Goal: Transaction & Acquisition: Purchase product/service

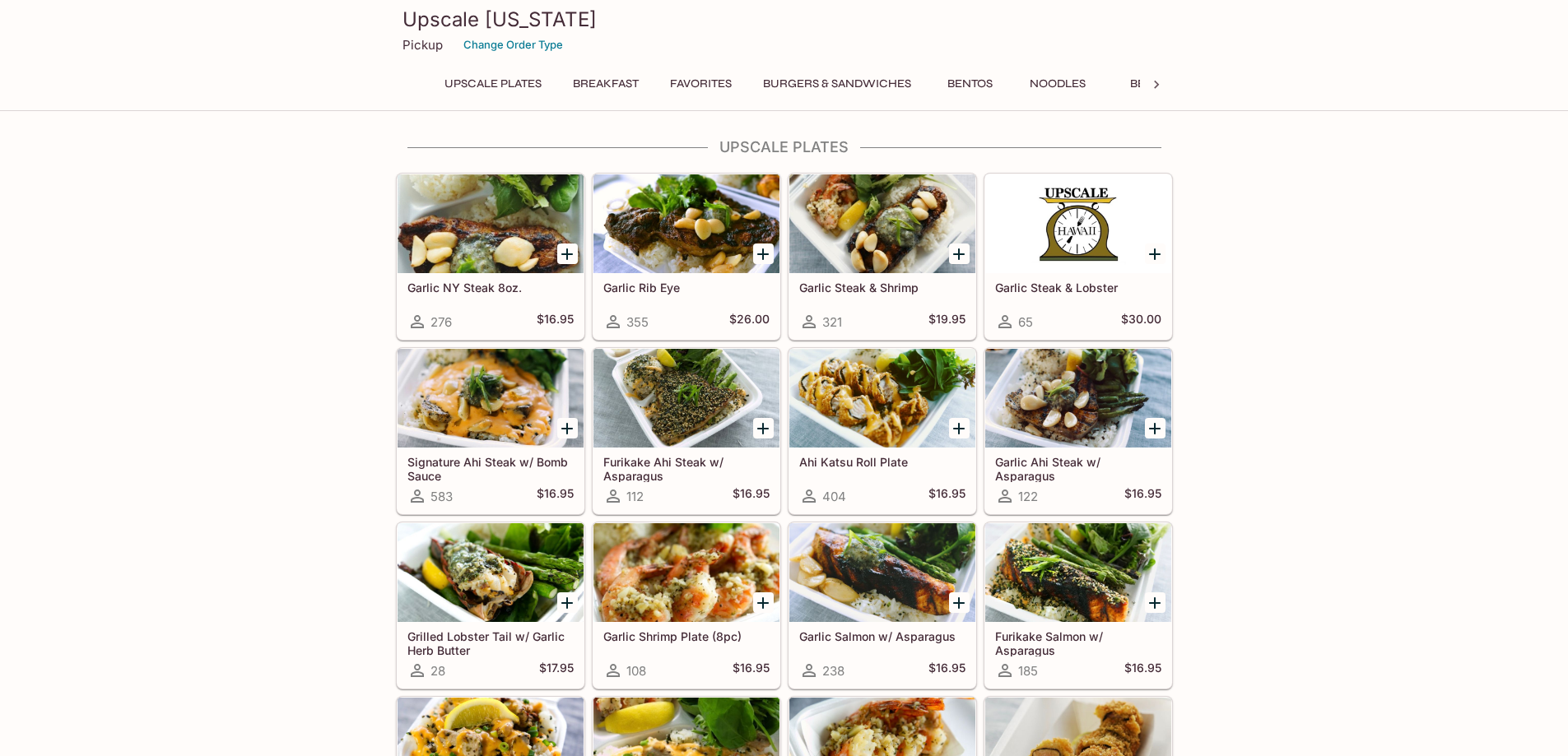
click at [573, 256] on icon "Add Garlic NY Steak 8oz." at bounding box center [567, 254] width 19 height 19
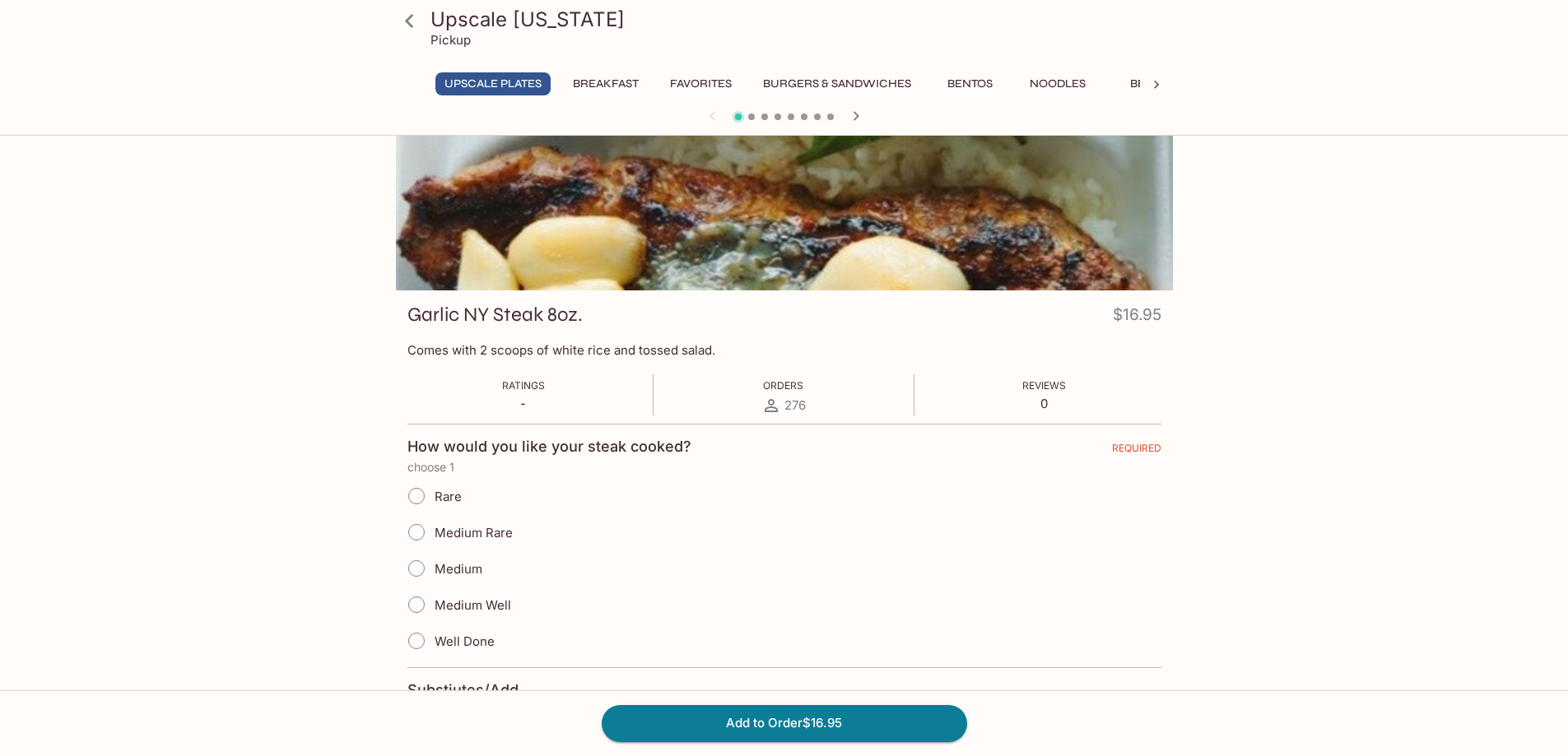
scroll to position [164, 0]
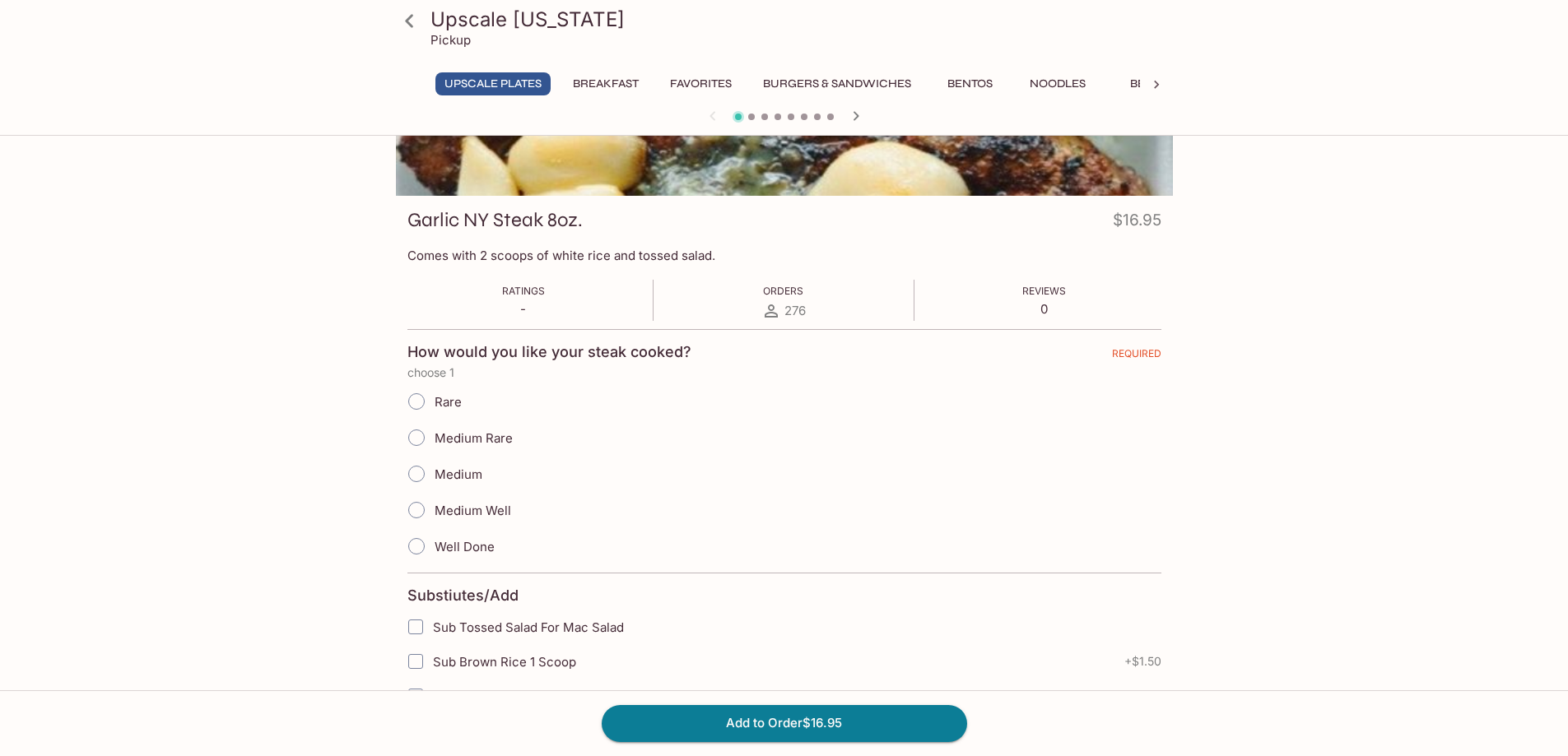
click at [436, 444] on span "Medium Rare" at bounding box center [473, 438] width 78 height 15
click at [433, 444] on input "Medium Rare" at bounding box center [417, 438] width 35 height 35
radio input "true"
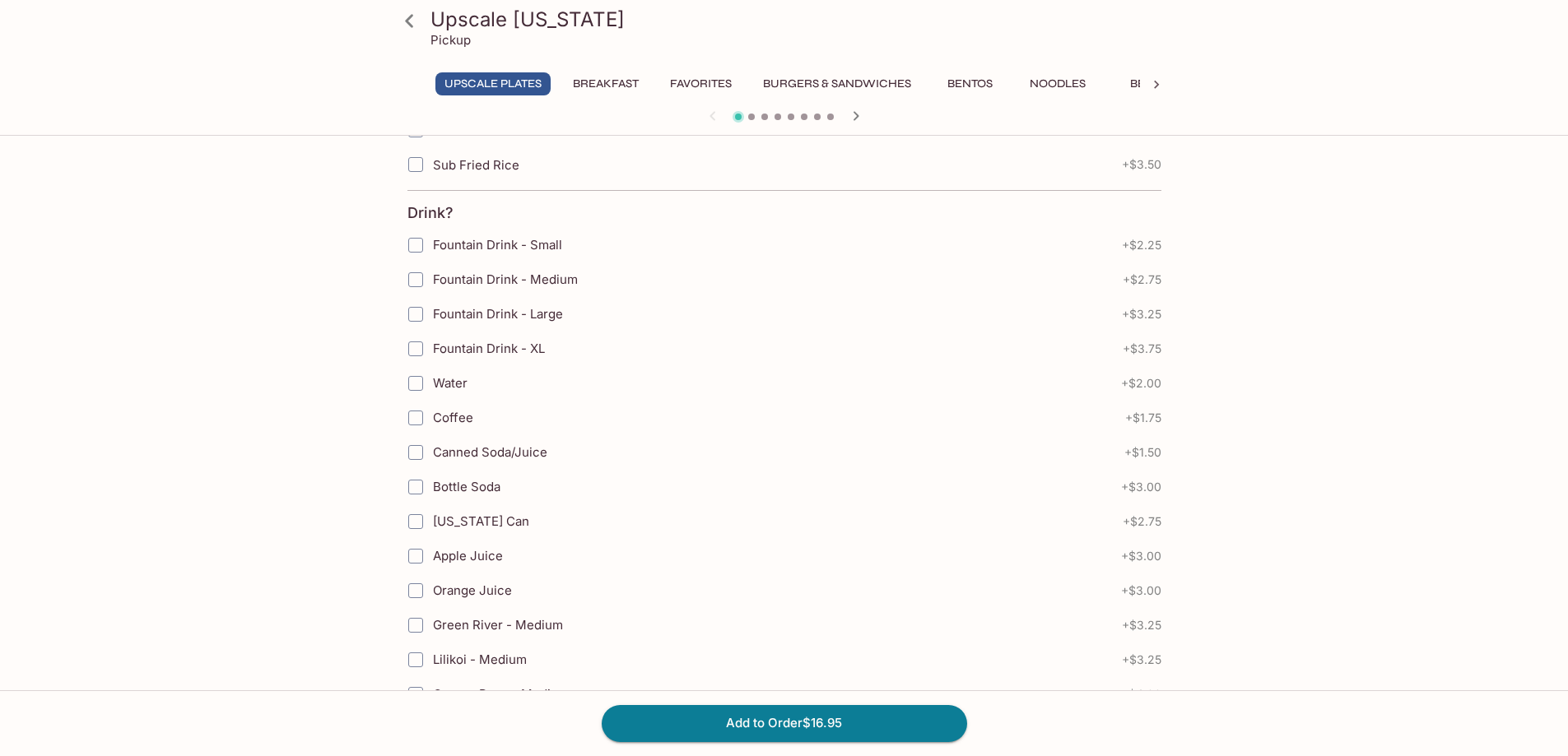
scroll to position [770, 0]
click at [815, 716] on button "Add to Order $16.95" at bounding box center [784, 722] width 366 height 36
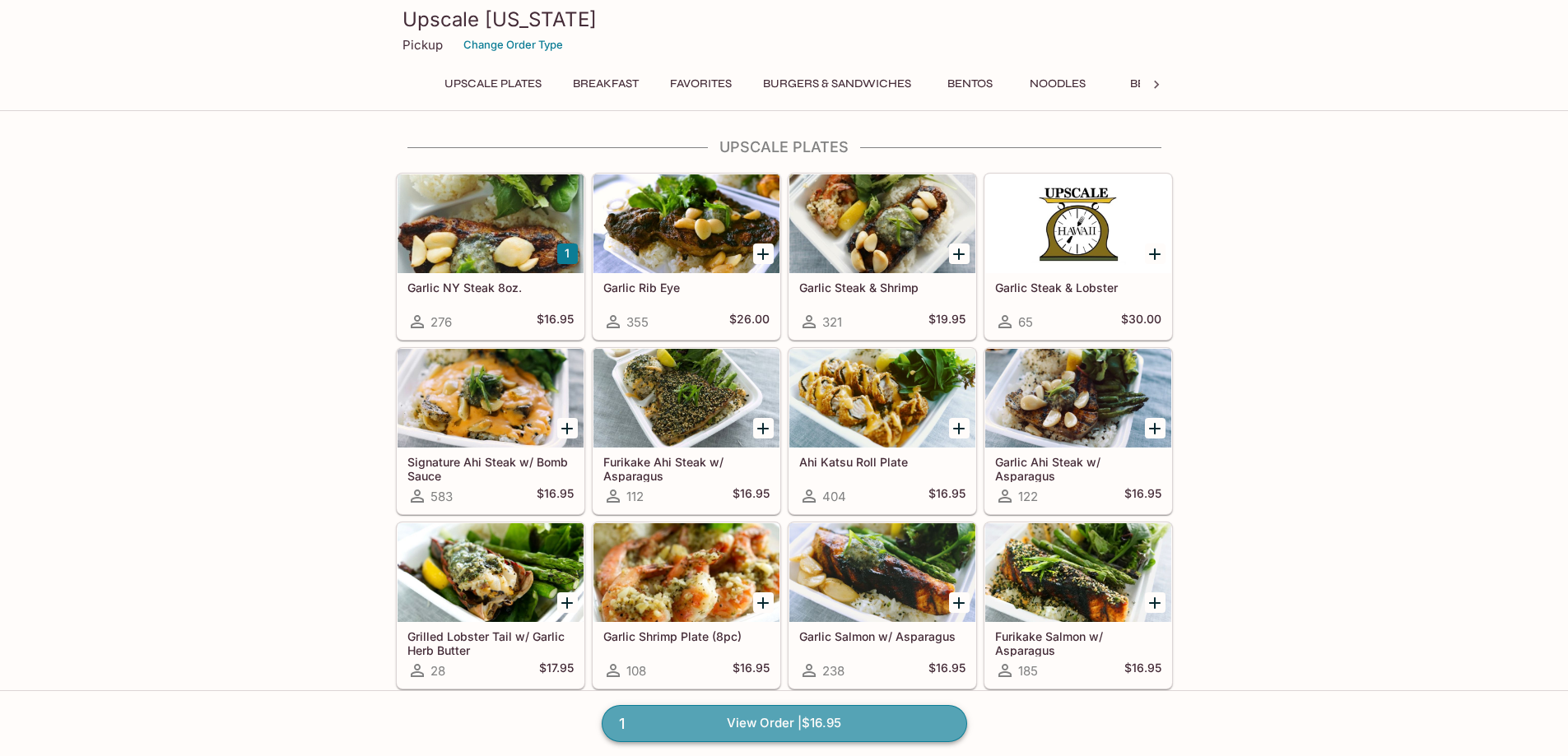
click at [770, 726] on link "1 View Order | $16.95" at bounding box center [784, 722] width 366 height 36
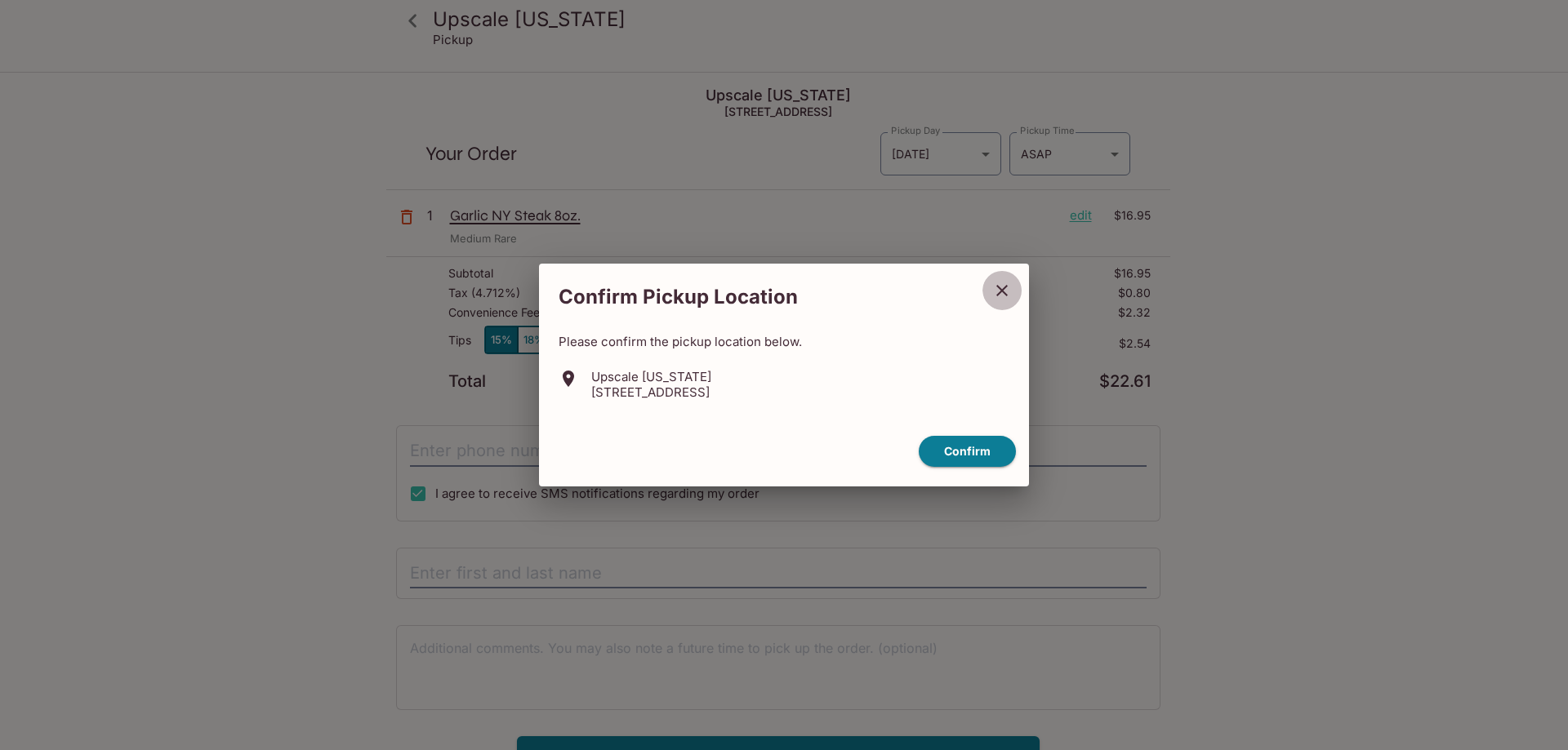
click at [990, 290] on button "close" at bounding box center [1002, 291] width 41 height 41
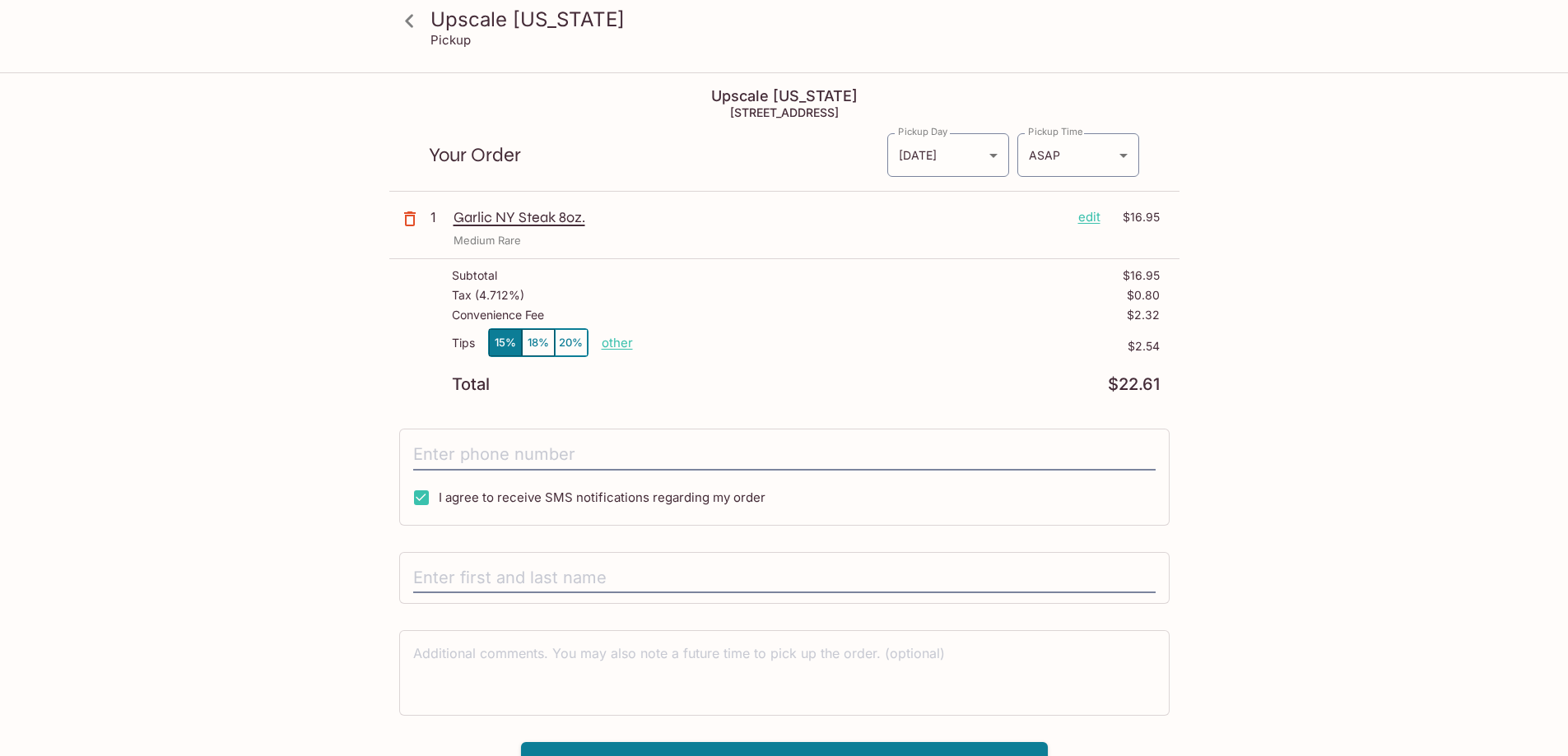
click at [1086, 225] on p "edit" at bounding box center [1089, 217] width 22 height 18
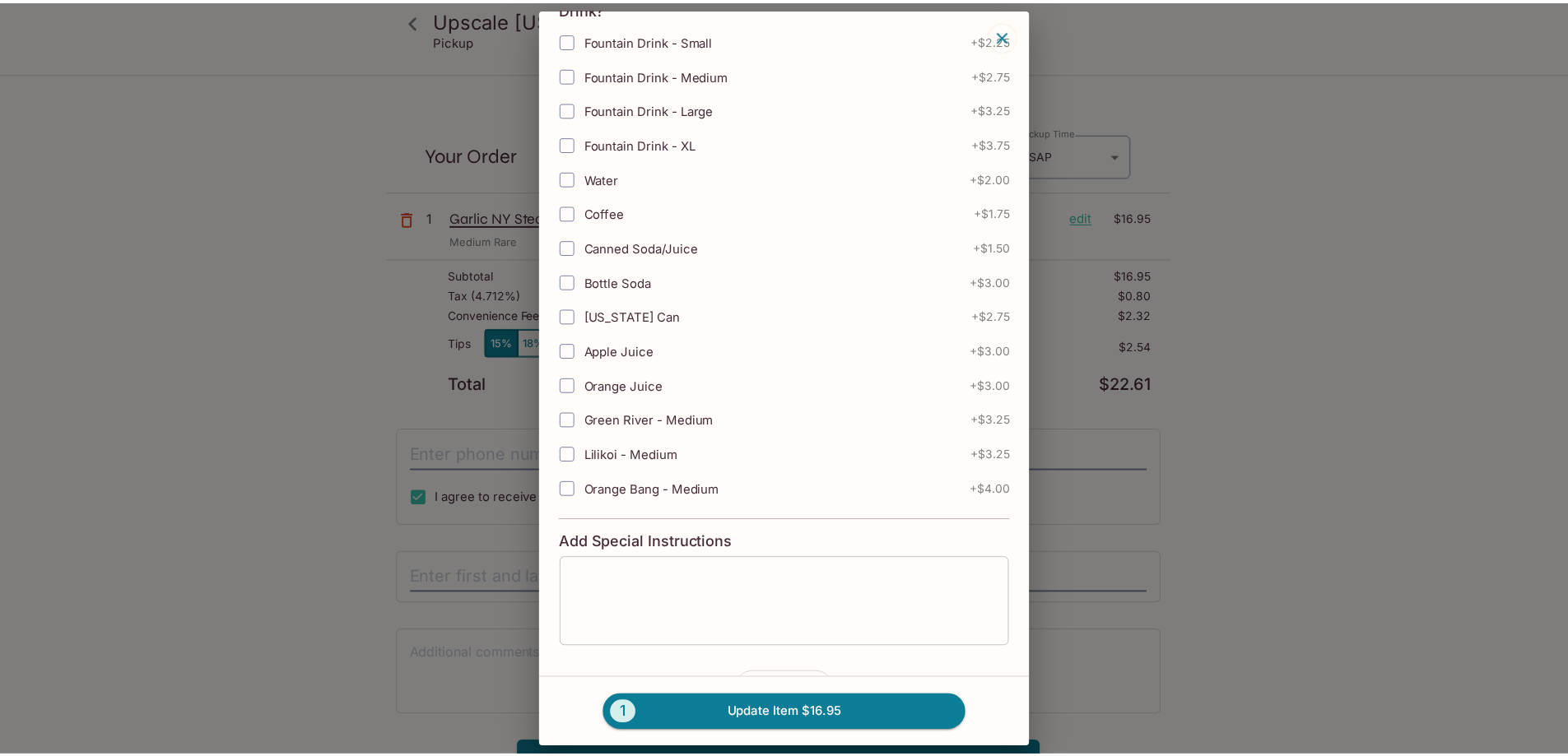
scroll to position [719, 0]
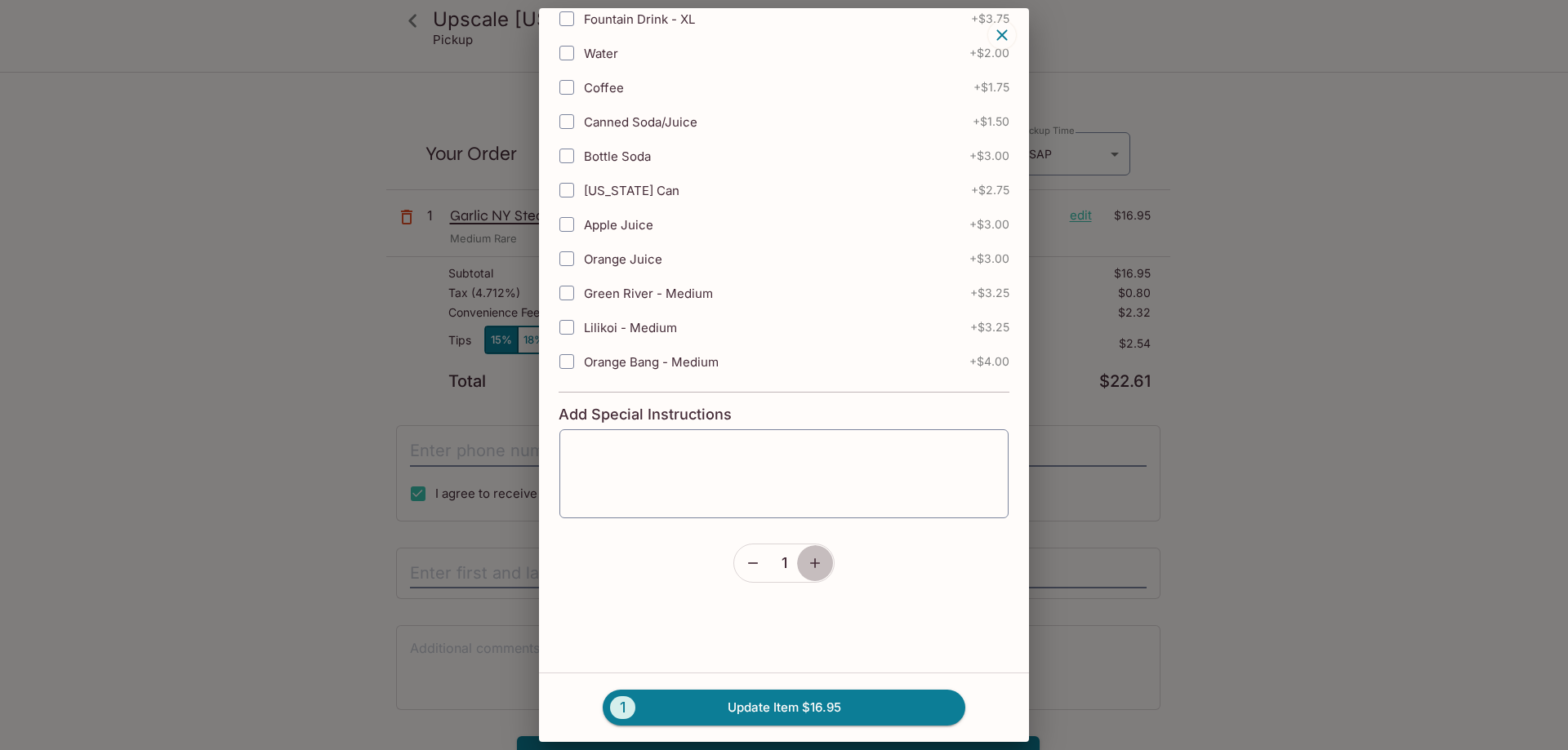
click at [814, 566] on icon "button" at bounding box center [815, 563] width 16 height 16
click at [760, 710] on button "2 Update Item $33.90" at bounding box center [784, 707] width 363 height 35
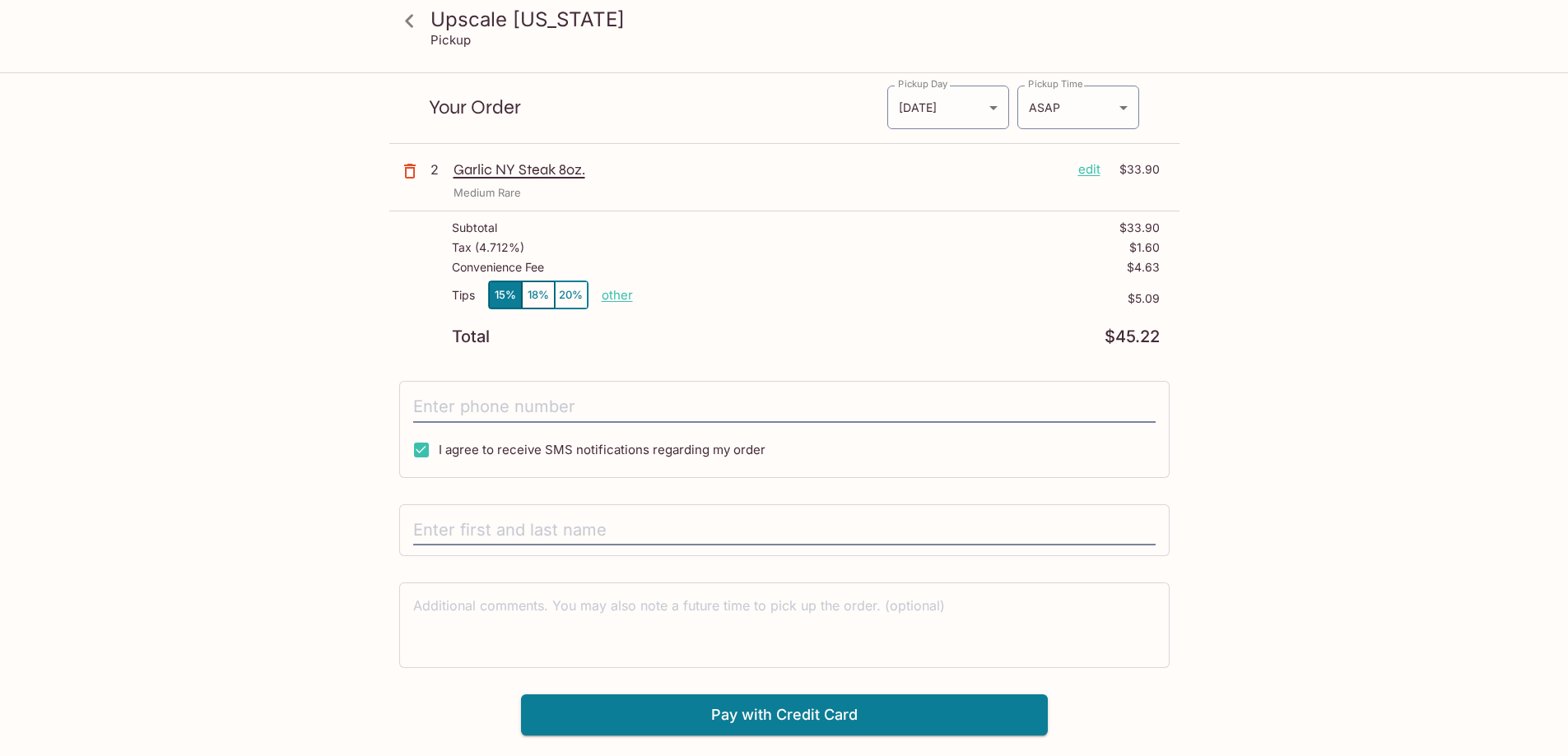
scroll to position [74, 0]
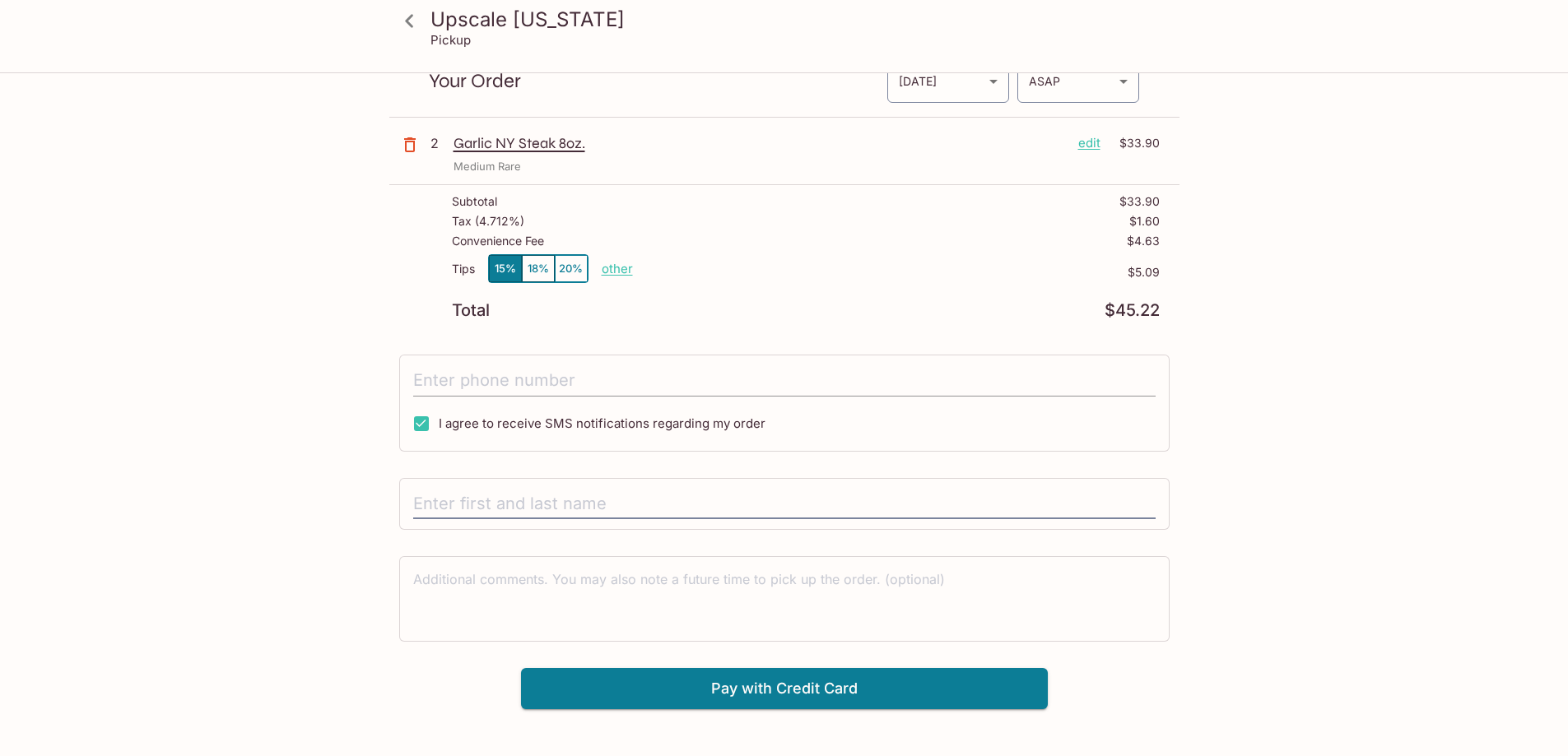
click at [532, 380] on input "tel" at bounding box center [784, 381] width 743 height 31
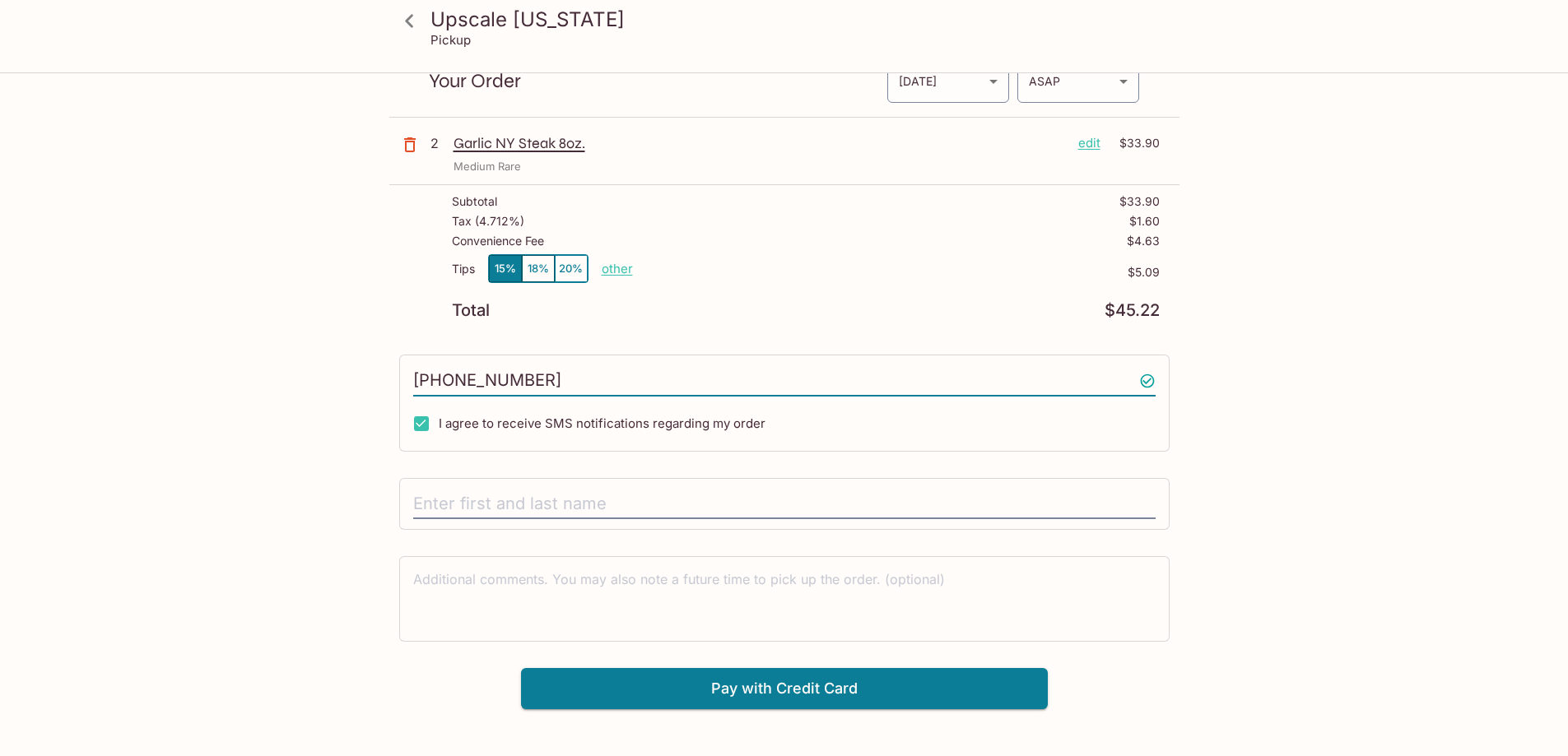
type input "[PHONE_NUMBER]"
click at [545, 521] on div at bounding box center [784, 504] width 770 height 52
click at [545, 511] on input "text" at bounding box center [784, 504] width 743 height 31
type input "d"
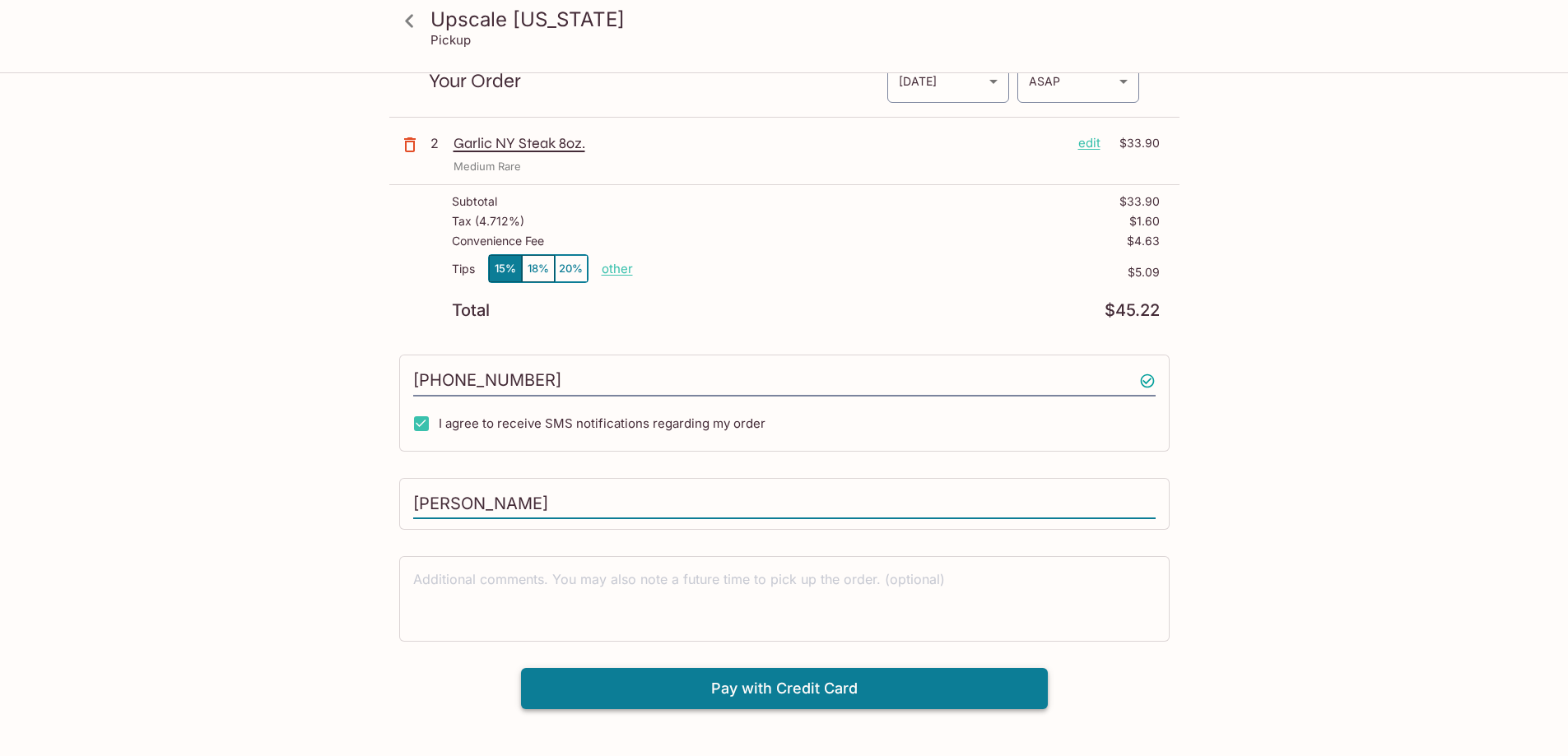
type input "[PERSON_NAME]"
click at [778, 685] on button "Pay with Credit Card" at bounding box center [784, 688] width 527 height 42
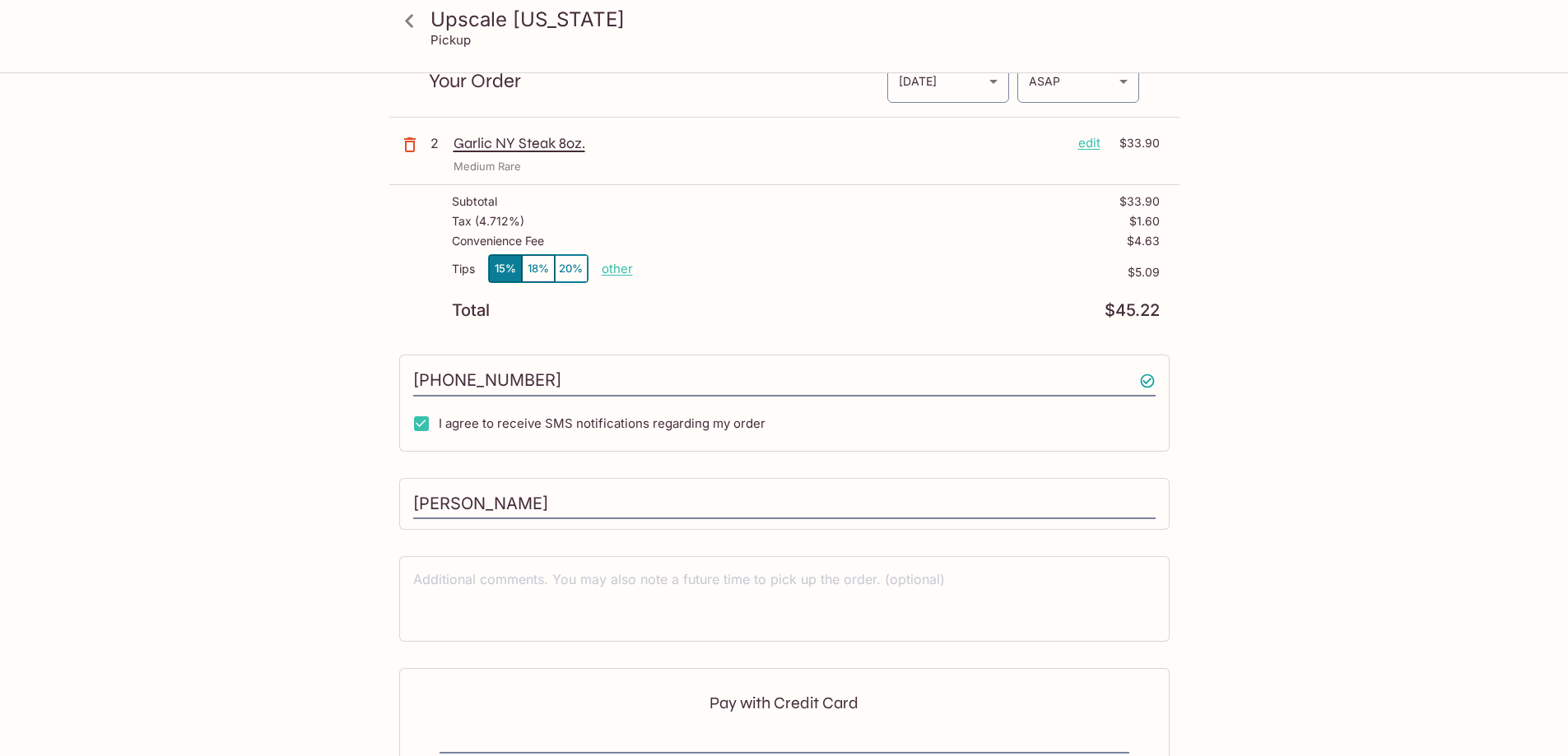
scroll to position [274, 0]
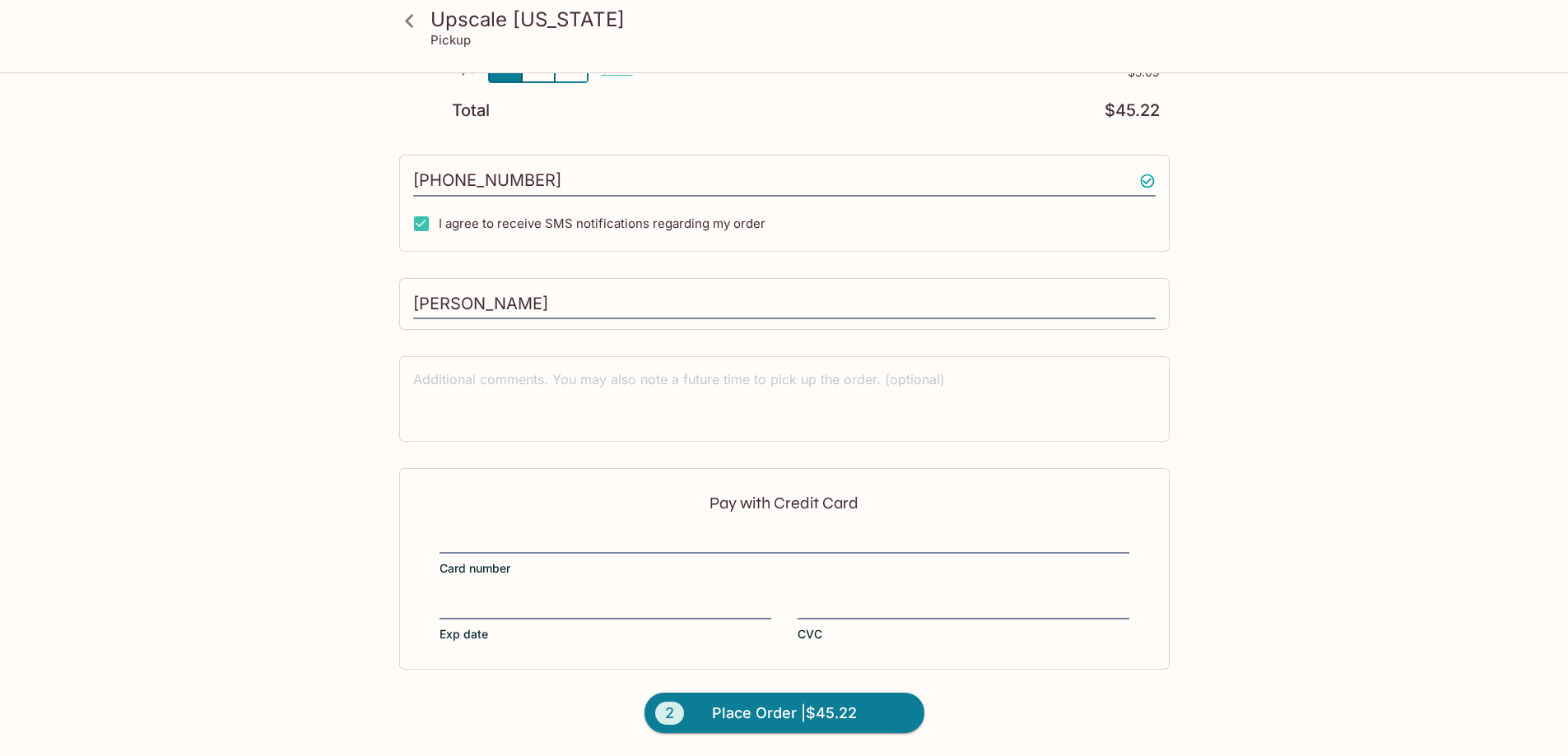
click at [560, 527] on div "Pay with Credit Card Card number Exp date CVC" at bounding box center [784, 568] width 770 height 201
click at [854, 701] on span "Place Order | $45.22" at bounding box center [784, 712] width 145 height 26
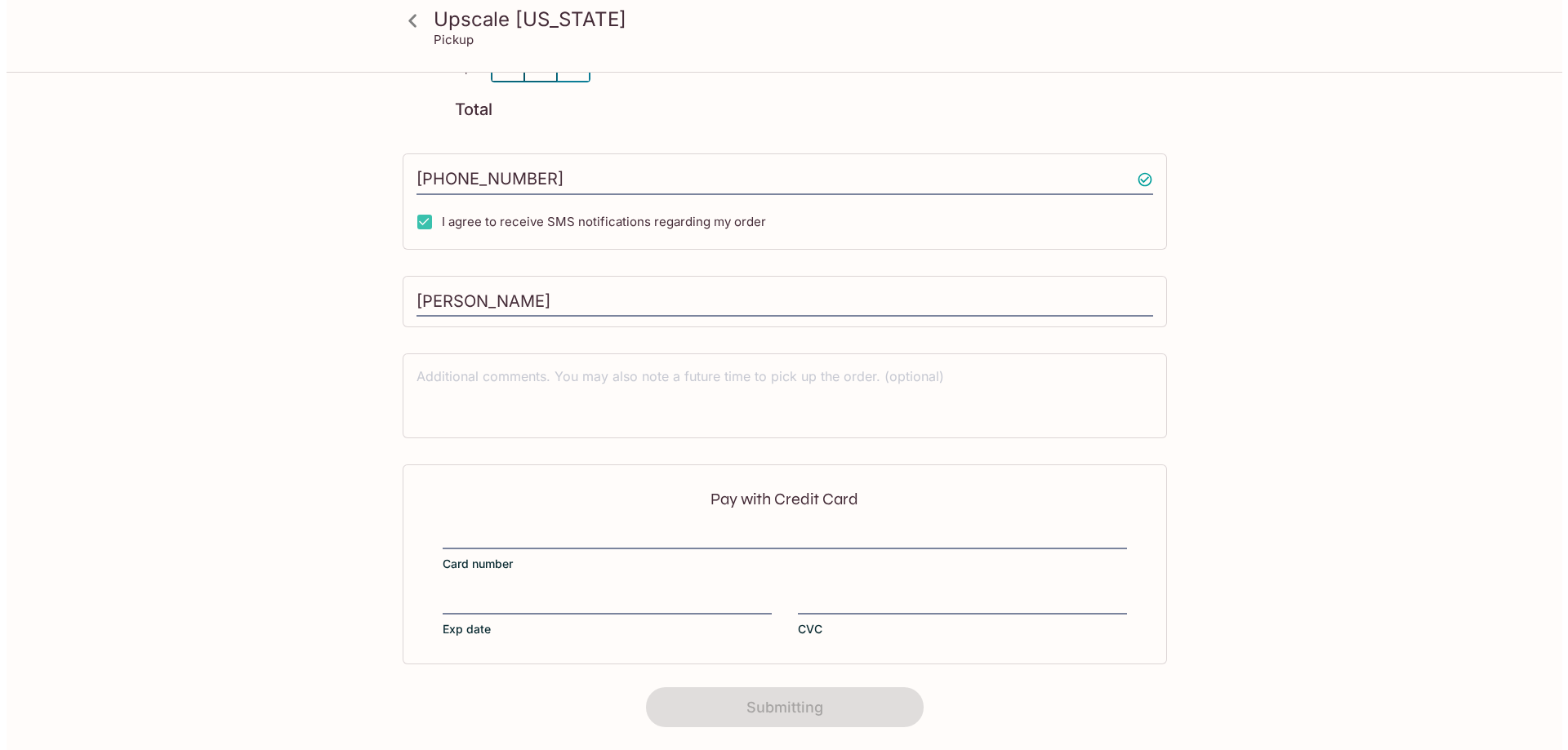
scroll to position [0, 0]
